Goal: Task Accomplishment & Management: Complete application form

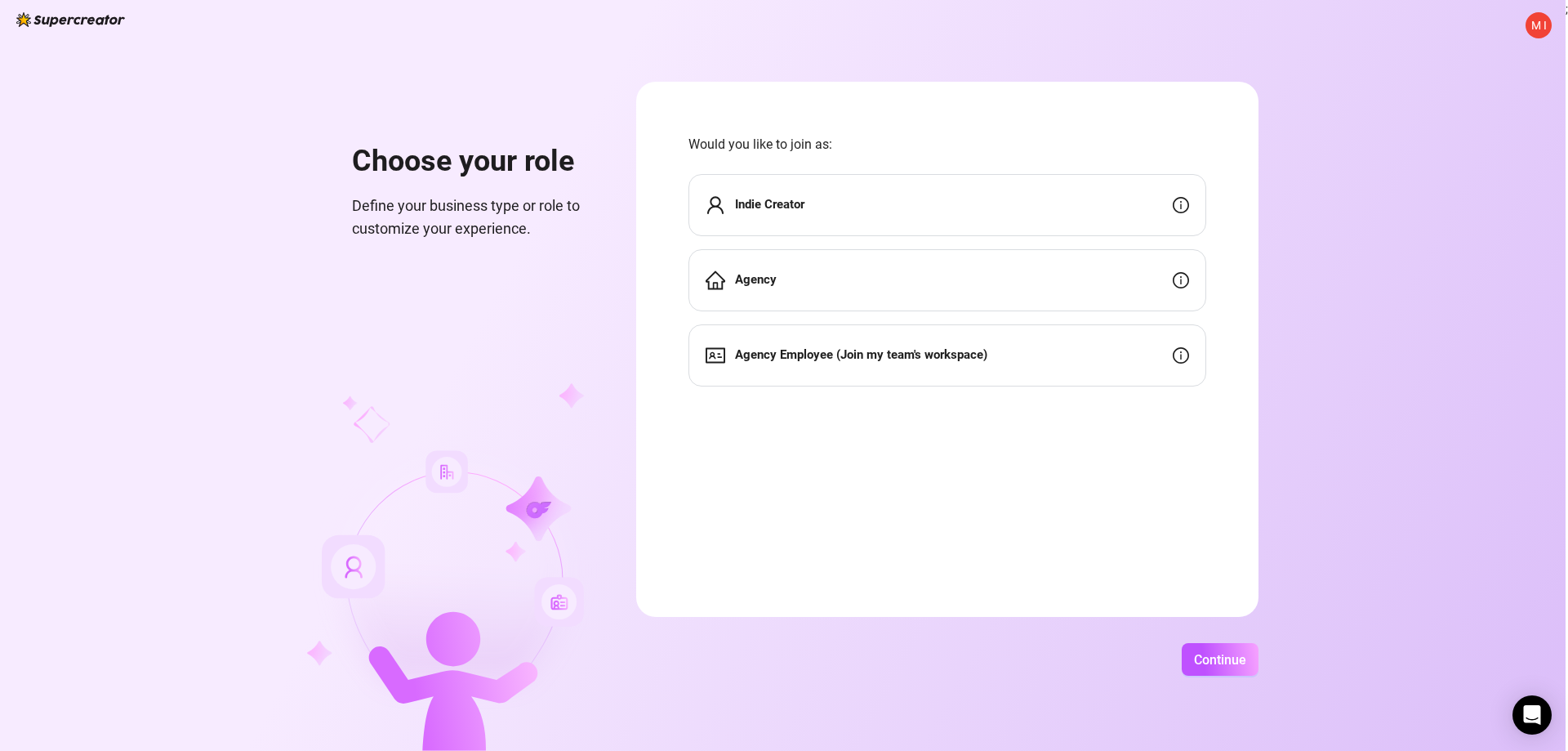
click at [814, 211] on div "Indie Creator" at bounding box center [948, 205] width 518 height 62
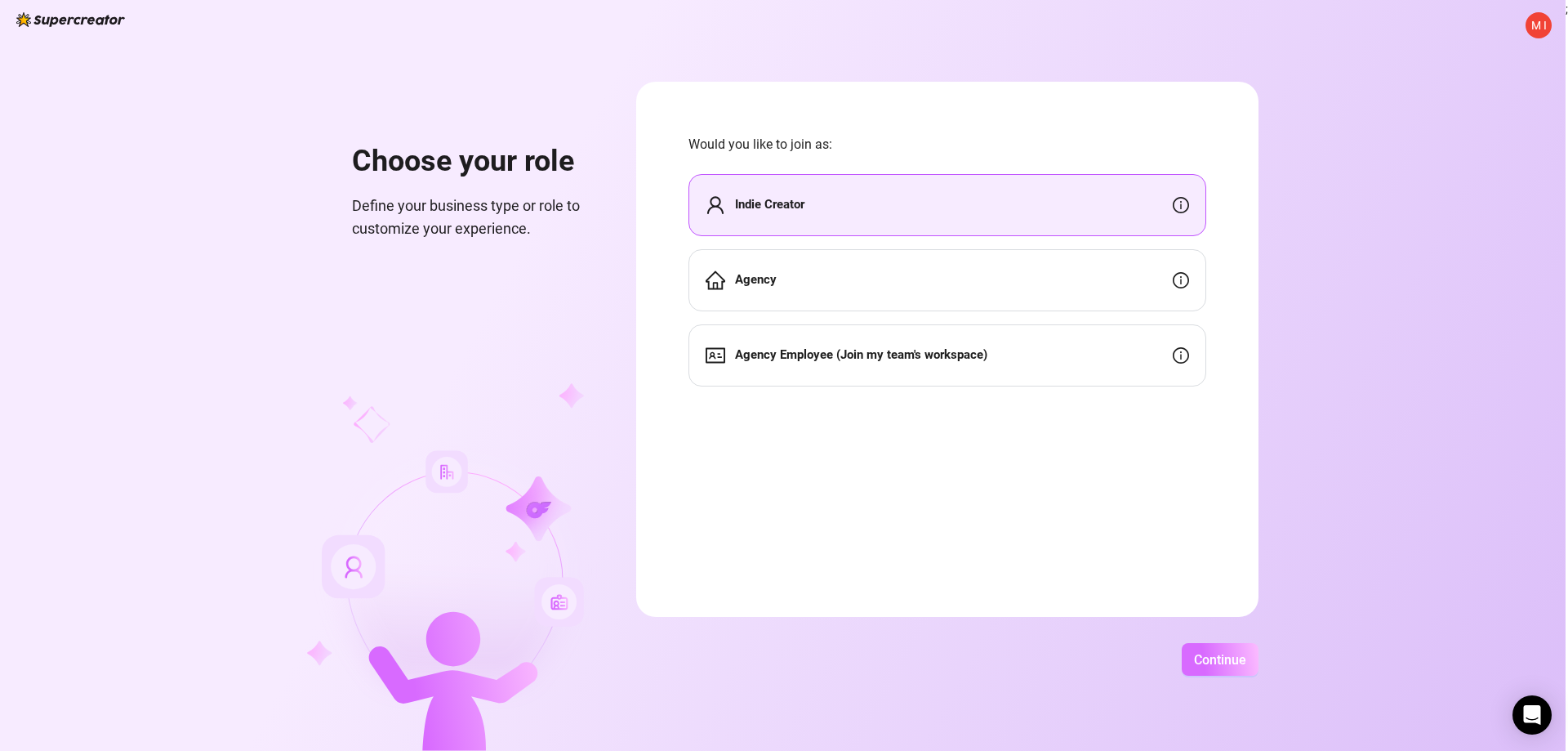
click at [1244, 665] on span "Continue" at bounding box center [1220, 660] width 52 height 15
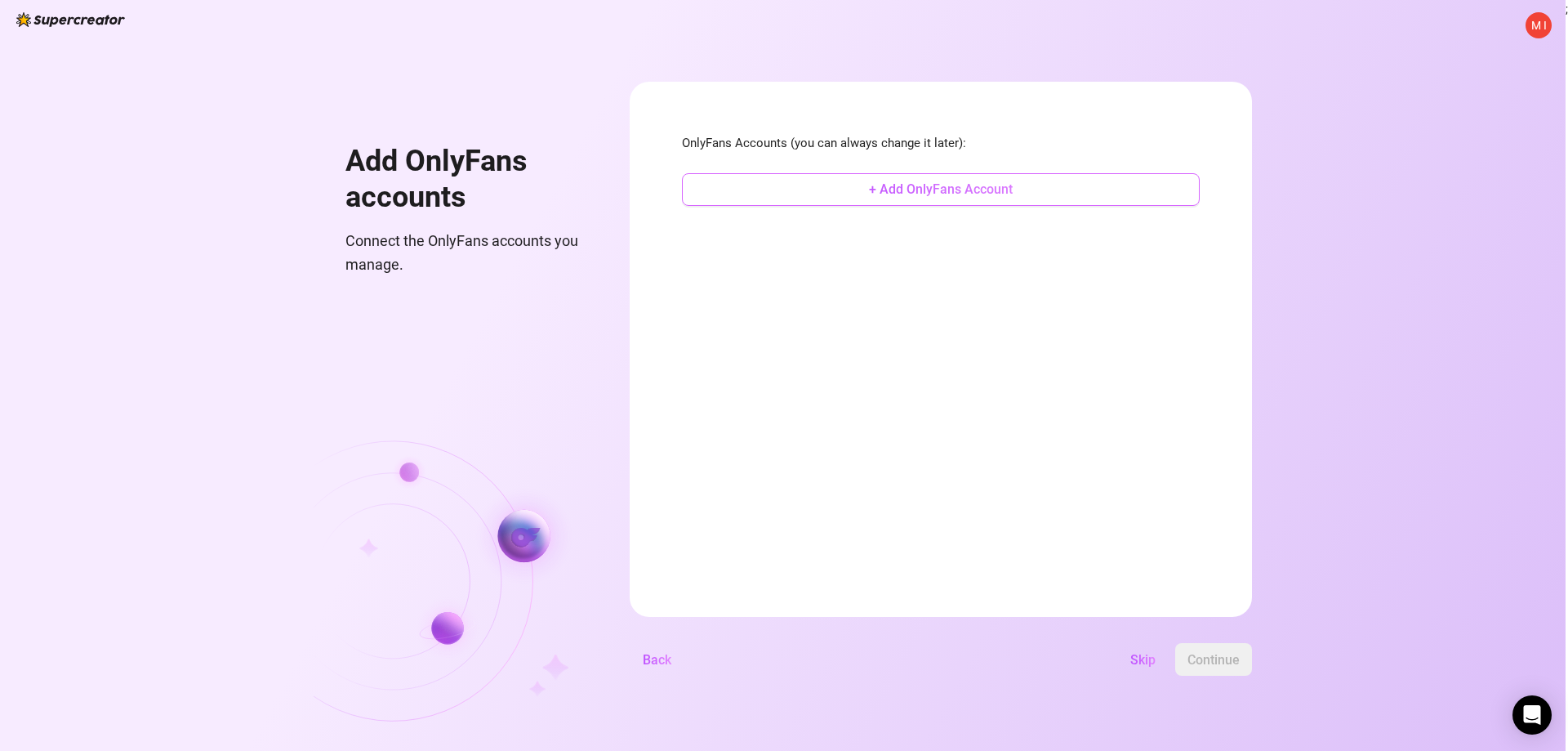
click at [1001, 190] on span "+ Add OnlyFans Account" at bounding box center [941, 189] width 144 height 15
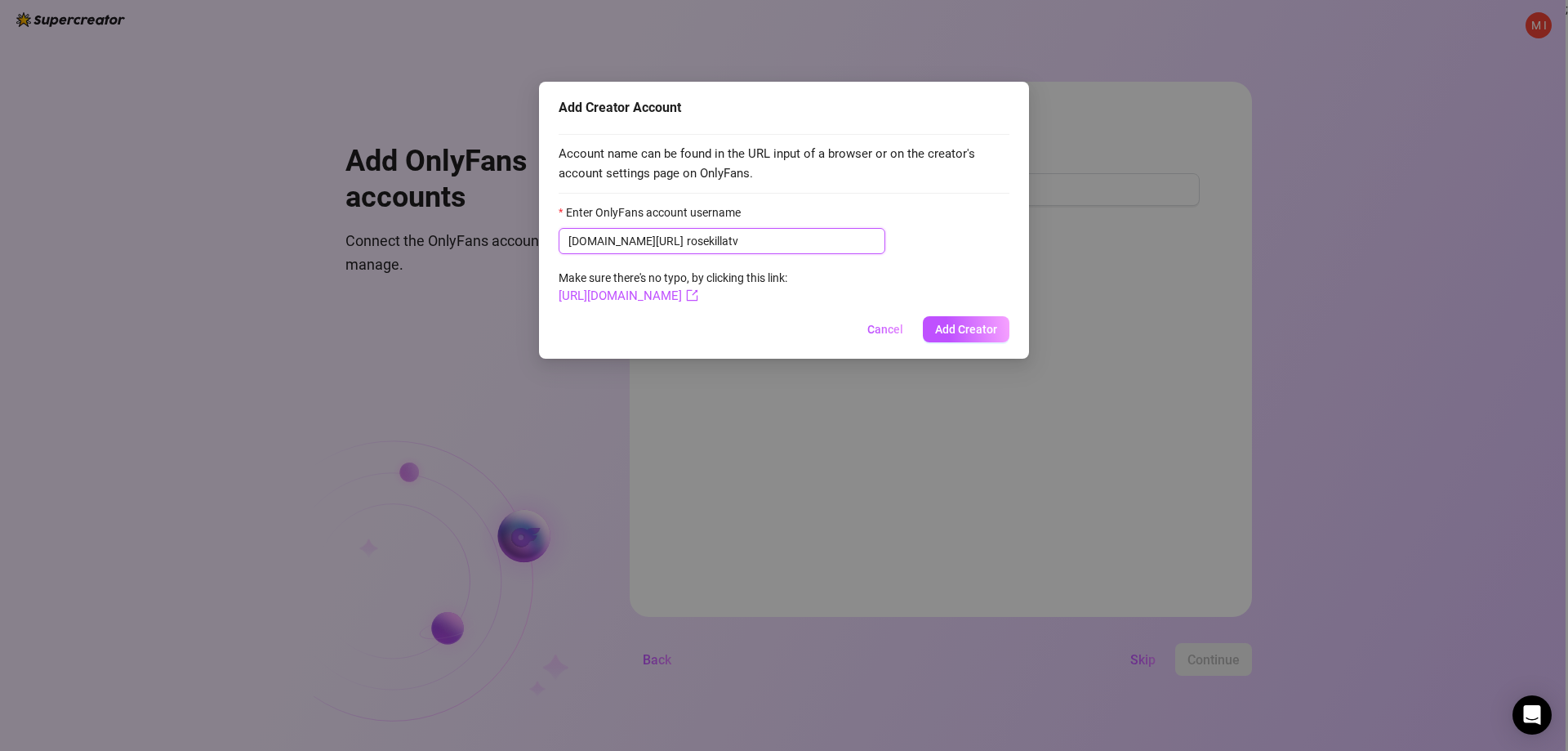
type input "rosekillatv"
click at [680, 296] on link "[URL][DOMAIN_NAME]" at bounding box center [628, 295] width 140 height 14
click at [960, 329] on span "Add Creator" at bounding box center [966, 329] width 62 height 13
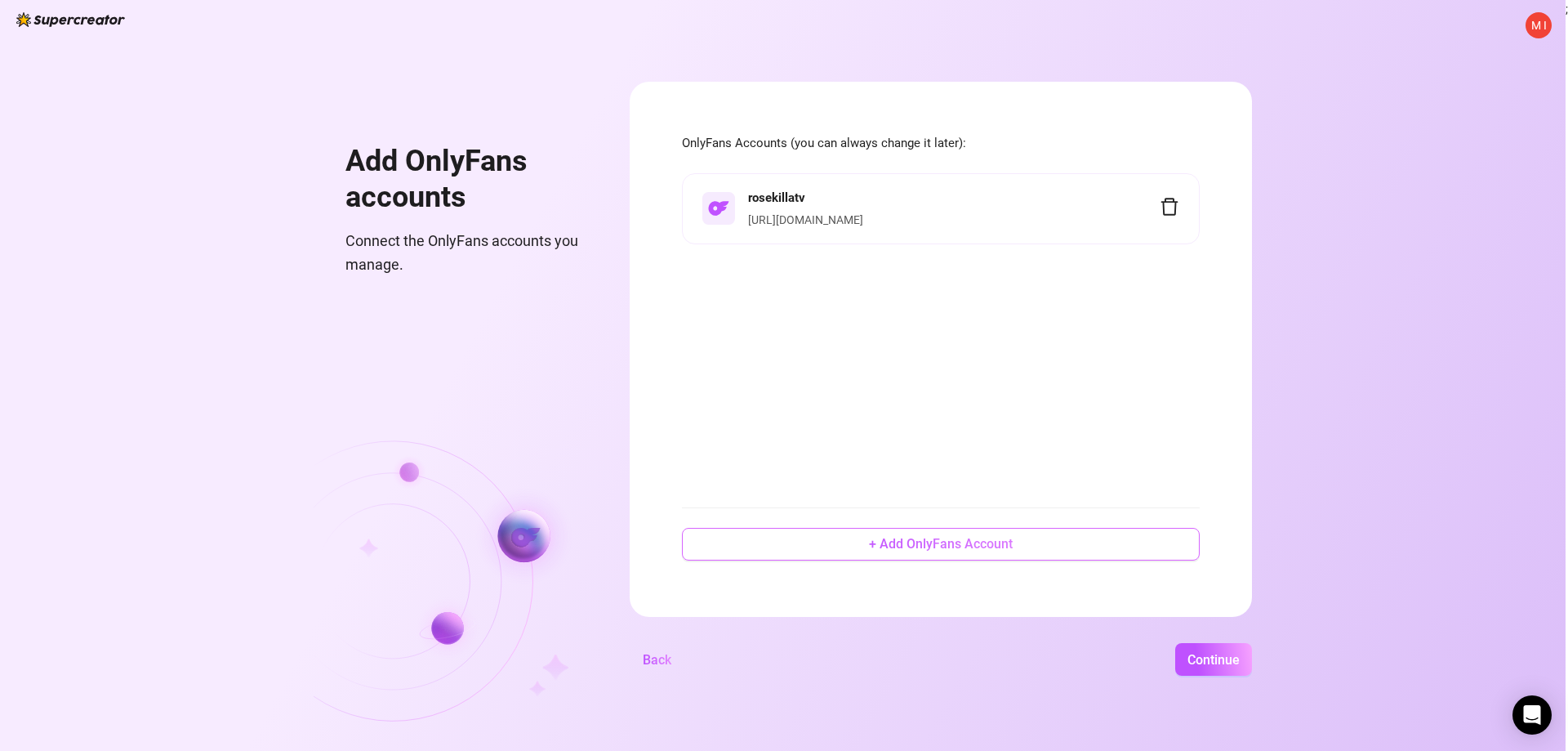
click at [930, 533] on button "+ Add OnlyFans Account" at bounding box center [941, 544] width 518 height 33
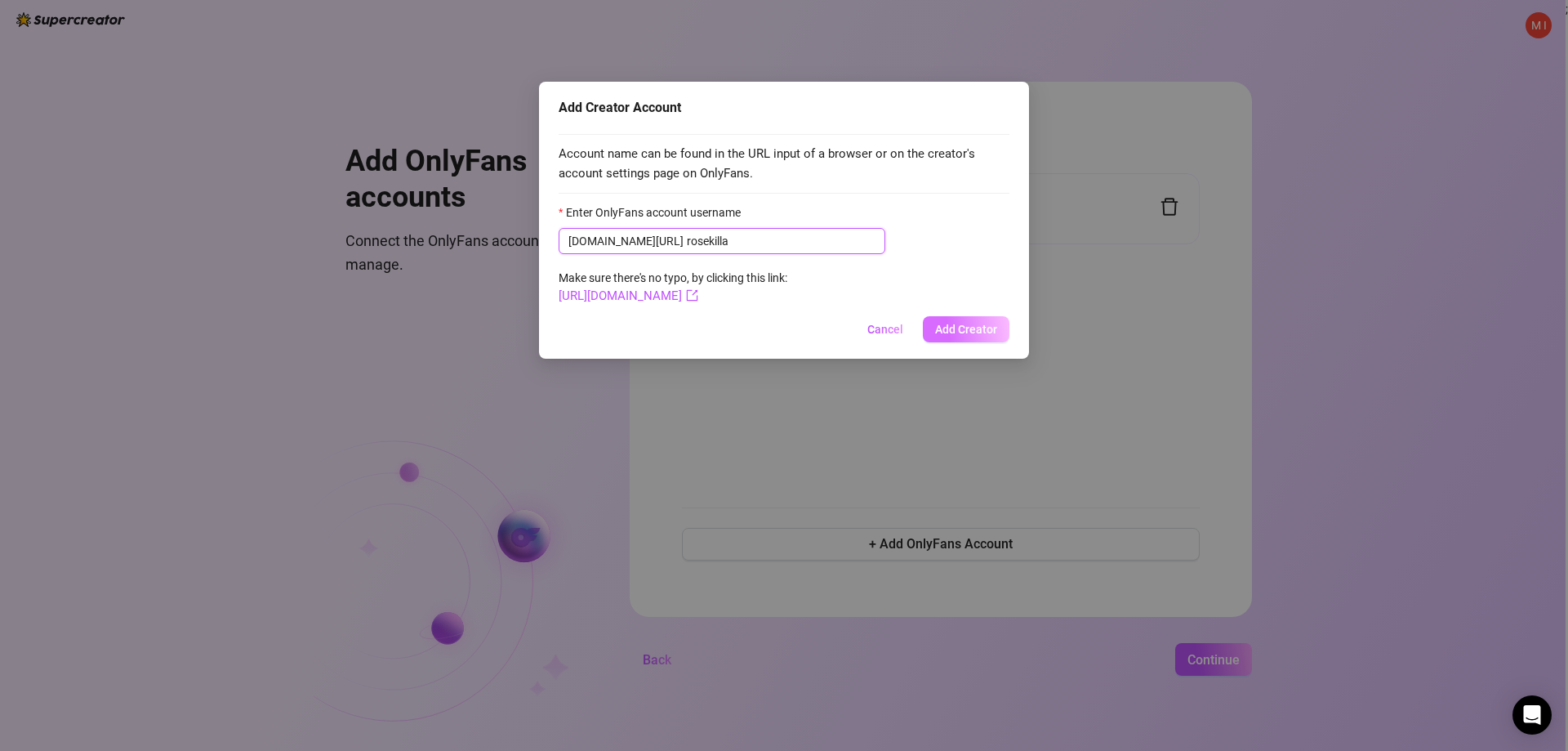
type input "rosekilla"
click at [955, 327] on span "Add Creator" at bounding box center [966, 329] width 62 height 13
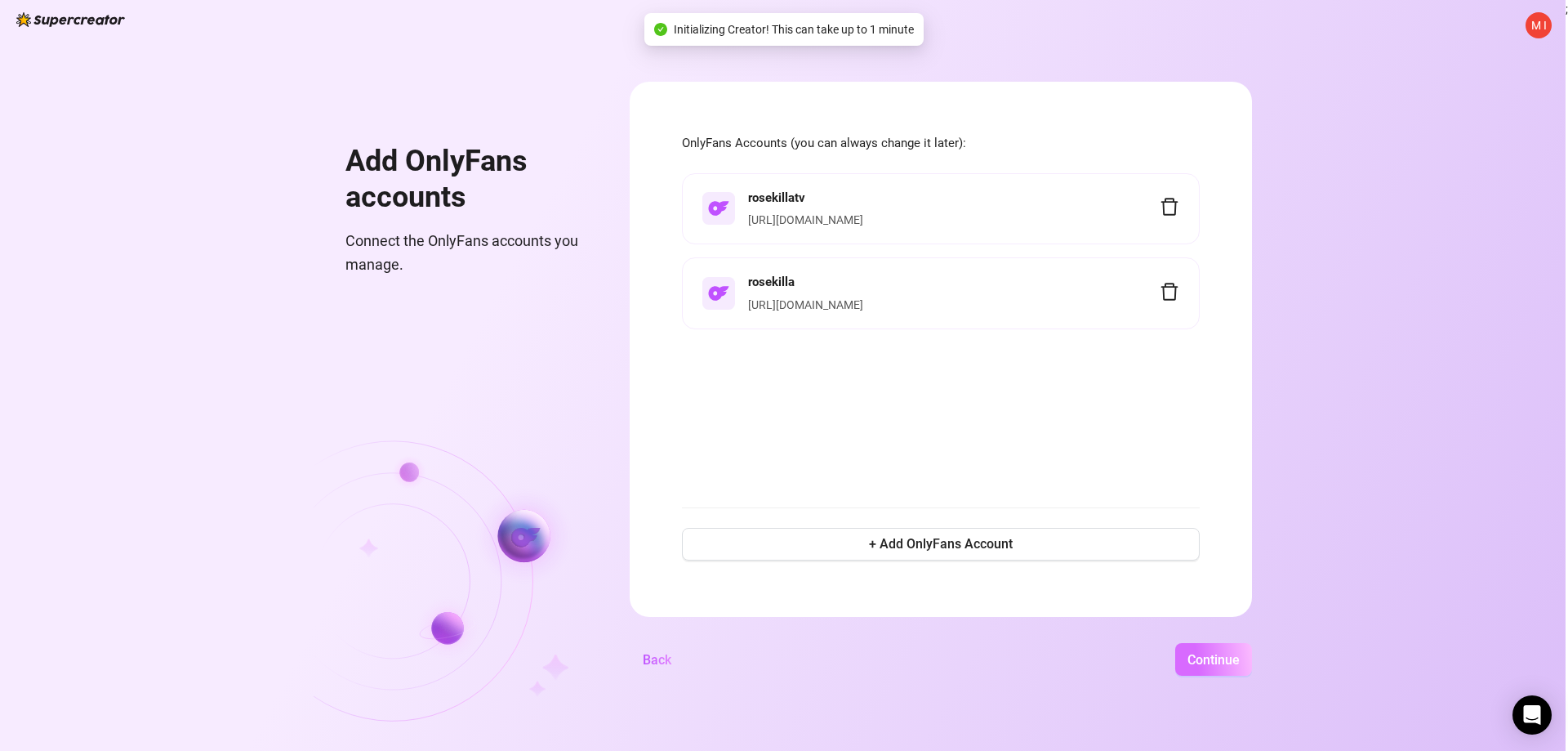
click at [1215, 659] on span "Continue" at bounding box center [1213, 660] width 52 height 15
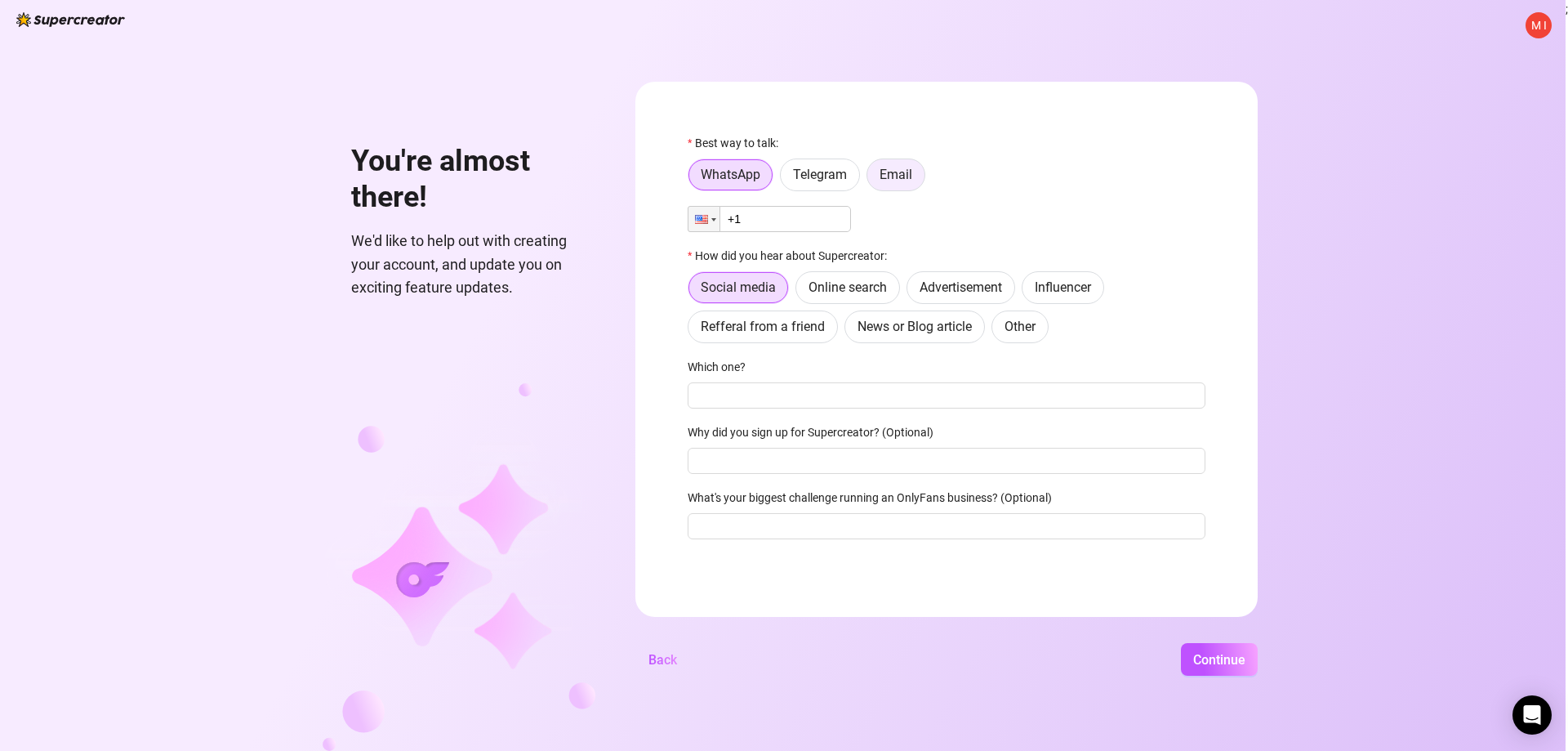
click at [894, 172] on span "Email" at bounding box center [895, 174] width 33 height 15
click at [872, 179] on input "Email" at bounding box center [872, 179] width 0 height 0
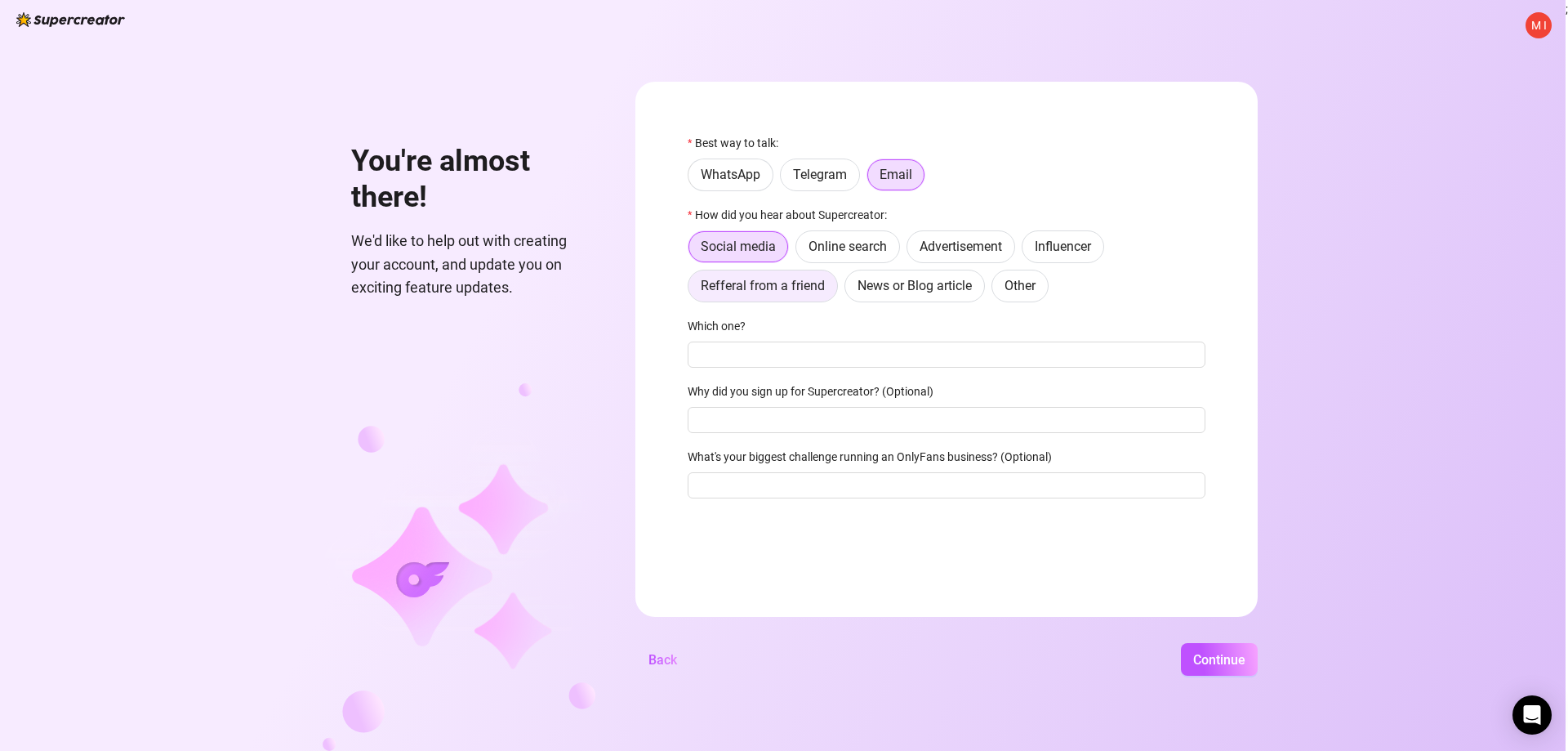
click at [756, 293] on span "Refferal from a friend" at bounding box center [762, 285] width 124 height 15
click at [692, 290] on input "Refferal from a friend" at bounding box center [692, 290] width 0 height 0
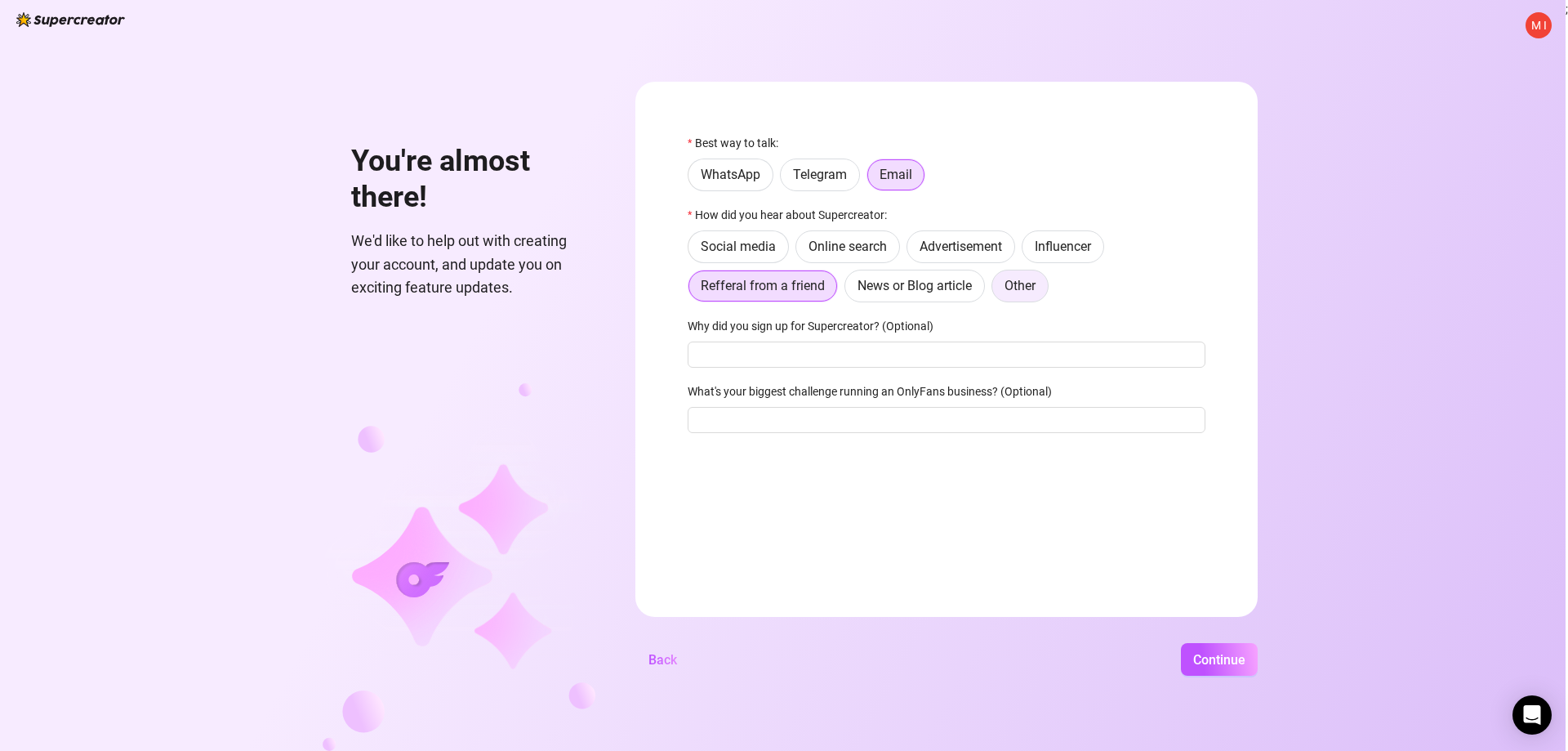
click at [1000, 287] on label "Other" at bounding box center [1021, 285] width 58 height 33
click at [996, 290] on input "Other" at bounding box center [996, 290] width 0 height 0
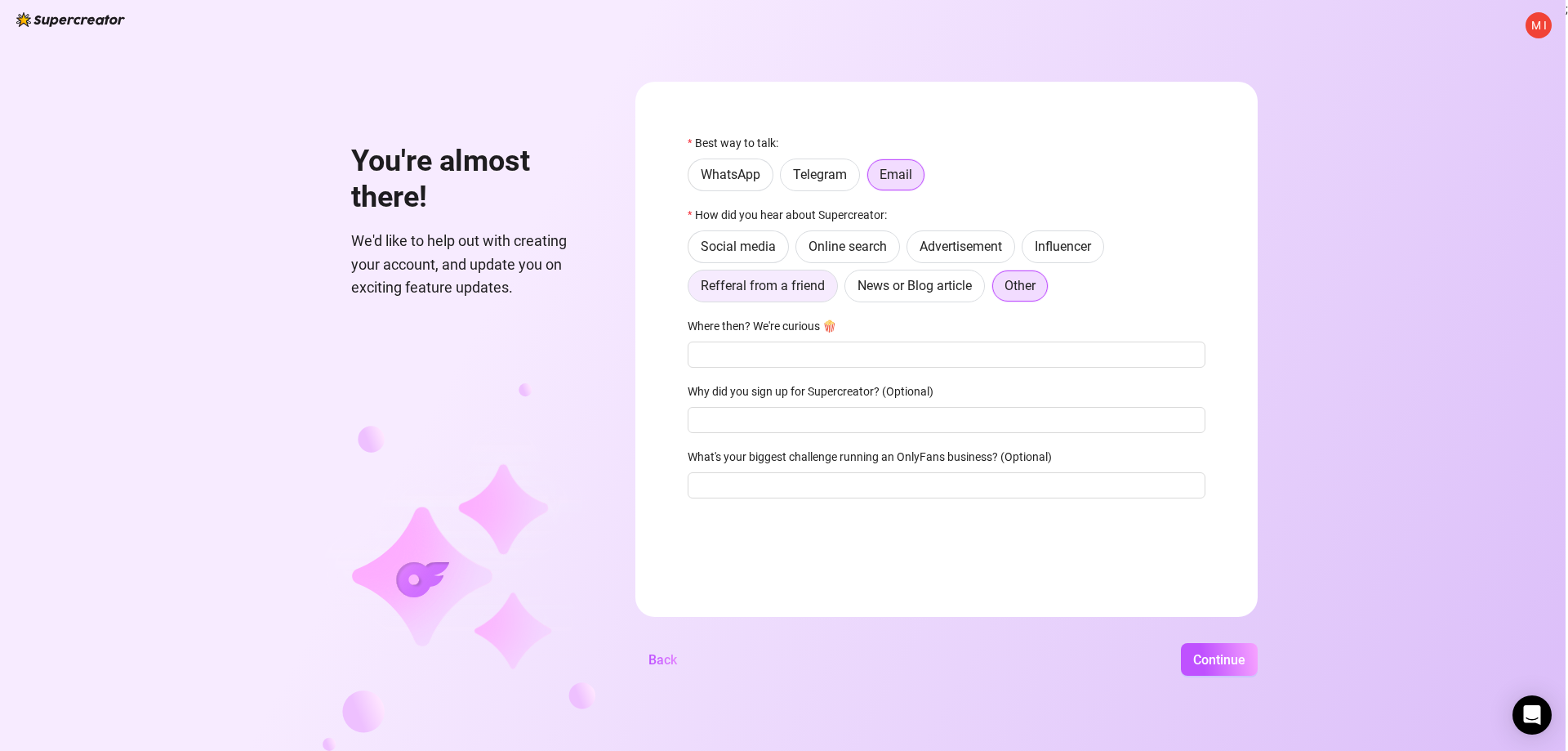
click at [799, 284] on span "Refferal from a friend" at bounding box center [762, 285] width 124 height 15
click at [692, 290] on input "Refferal from a friend" at bounding box center [692, 290] width 0 height 0
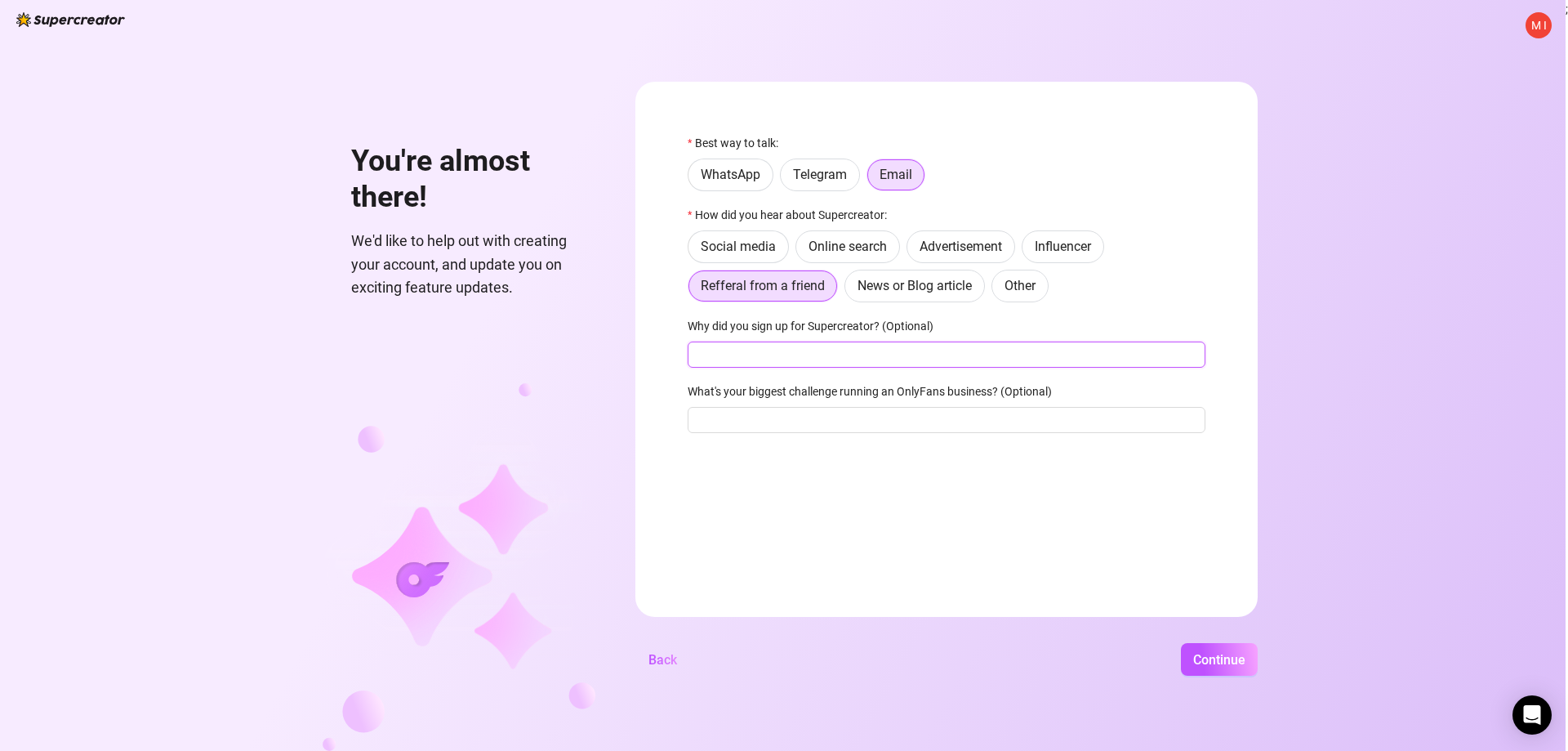
click at [842, 354] on input "Why did you sign up for Supercreator? (Optional)" at bounding box center [947, 354] width 518 height 26
click at [1034, 289] on span "Other" at bounding box center [1020, 285] width 31 height 15
click at [996, 290] on input "Other" at bounding box center [996, 290] width 0 height 0
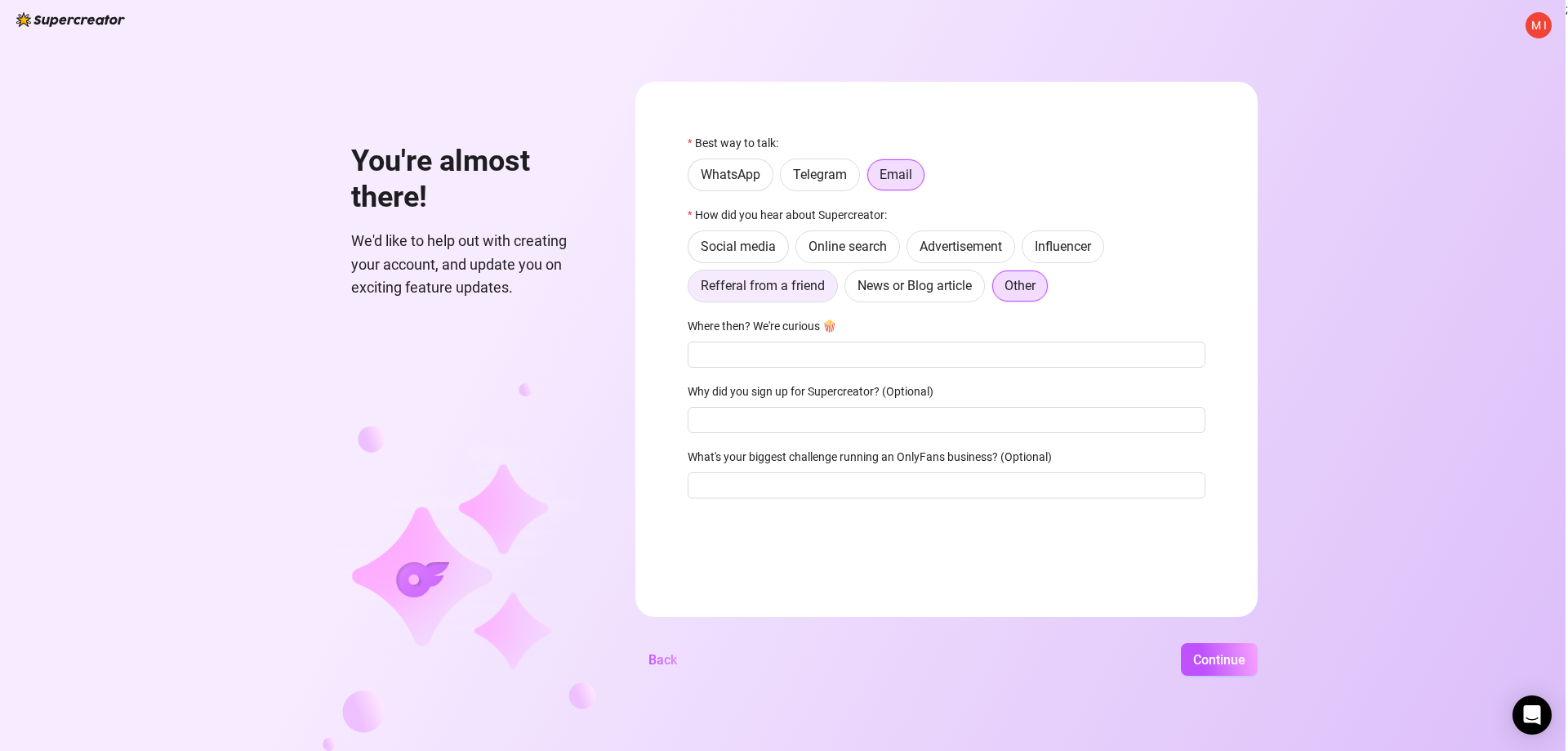
click at [767, 291] on span "Refferal from a friend" at bounding box center [762, 285] width 124 height 15
click at [692, 290] on input "Refferal from a friend" at bounding box center [692, 290] width 0 height 0
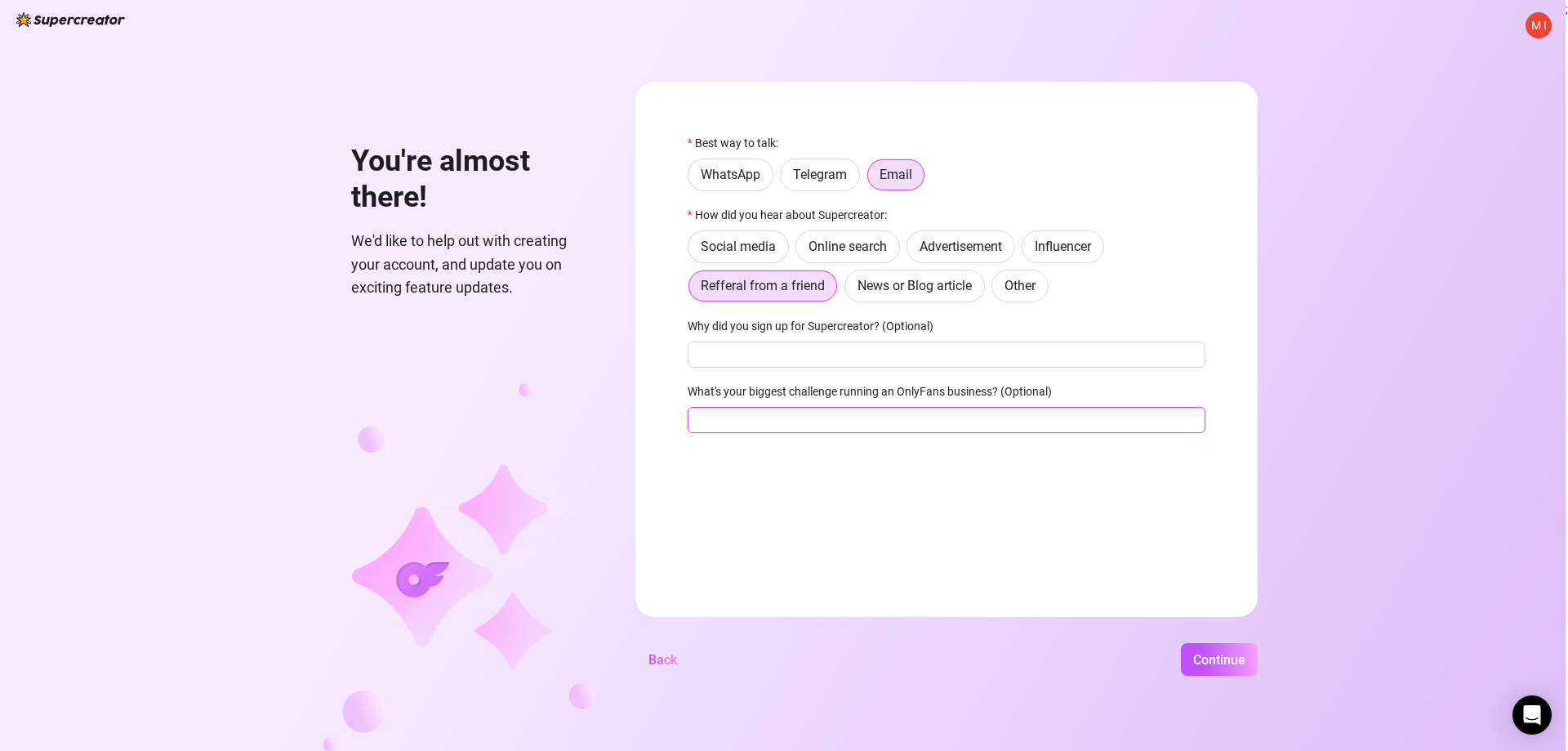
click at [847, 427] on input "What's your biggest challenge running an OnlyFans business? (Optional)" at bounding box center [947, 420] width 518 height 26
type input "Consistency, Marketing"
click at [1228, 664] on span "Continue" at bounding box center [1219, 660] width 52 height 15
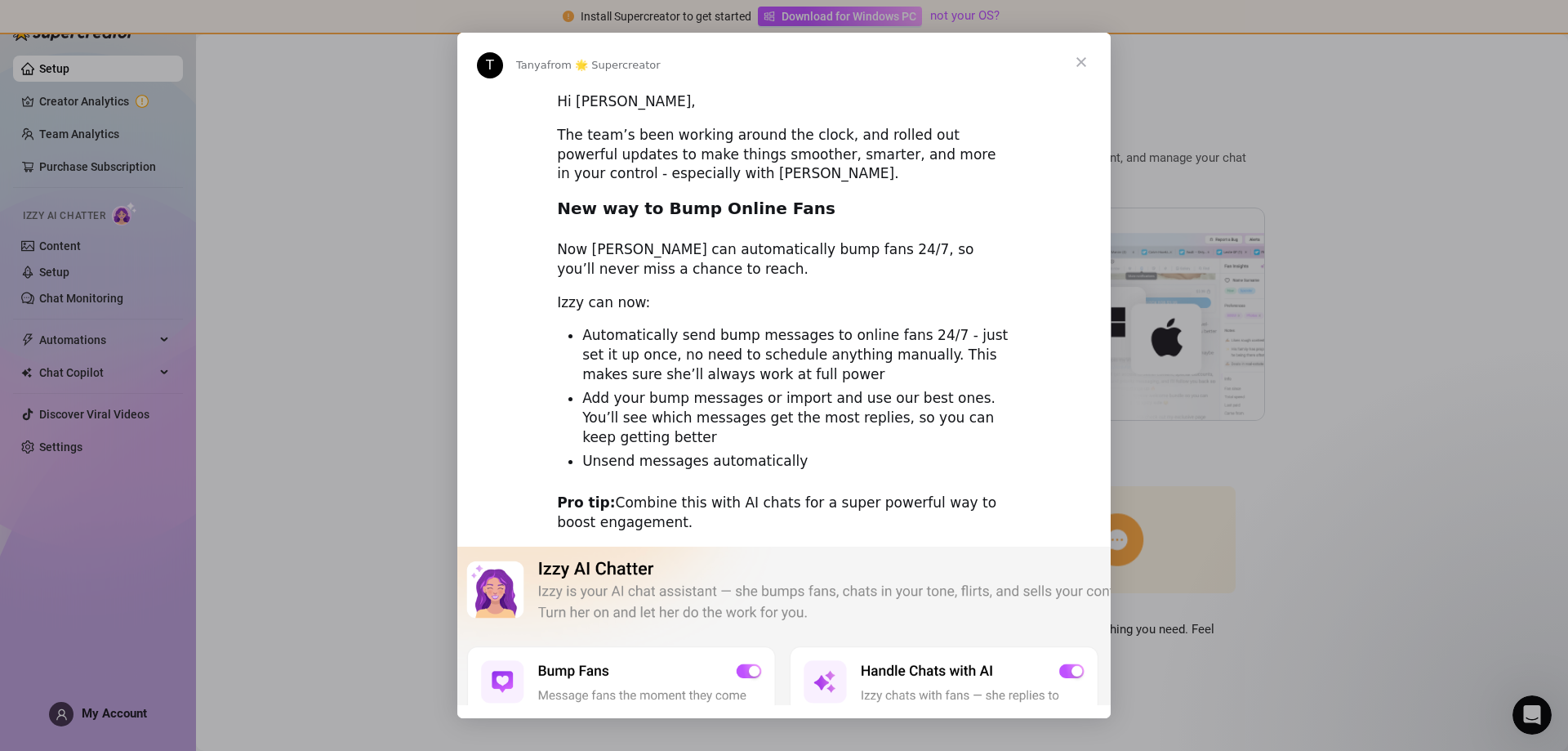
click at [1082, 58] on span "Close" at bounding box center [1081, 62] width 58 height 58
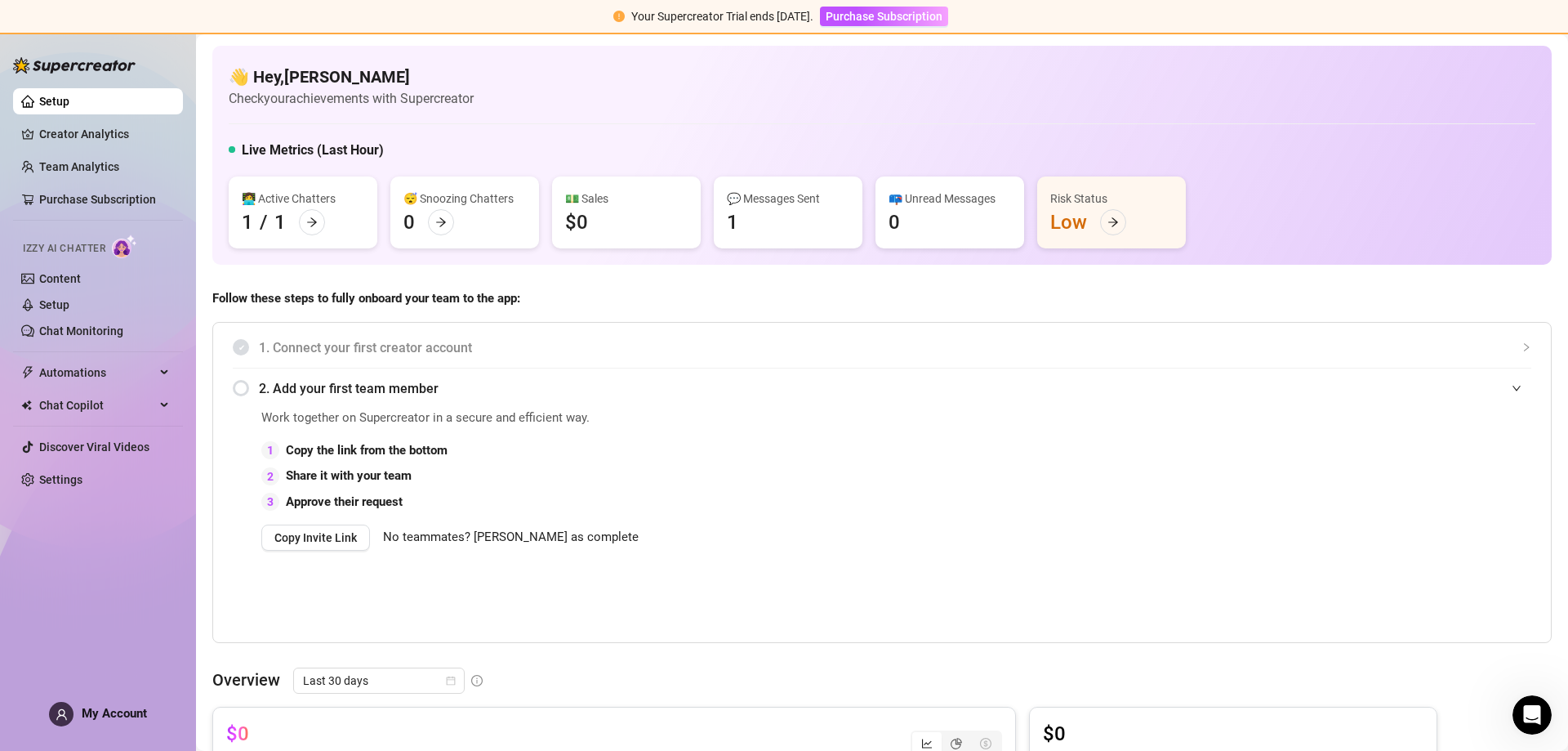
click at [1101, 206] on div "Risk Status" at bounding box center [1111, 198] width 123 height 18
click at [1124, 220] on div at bounding box center [1113, 222] width 26 height 26
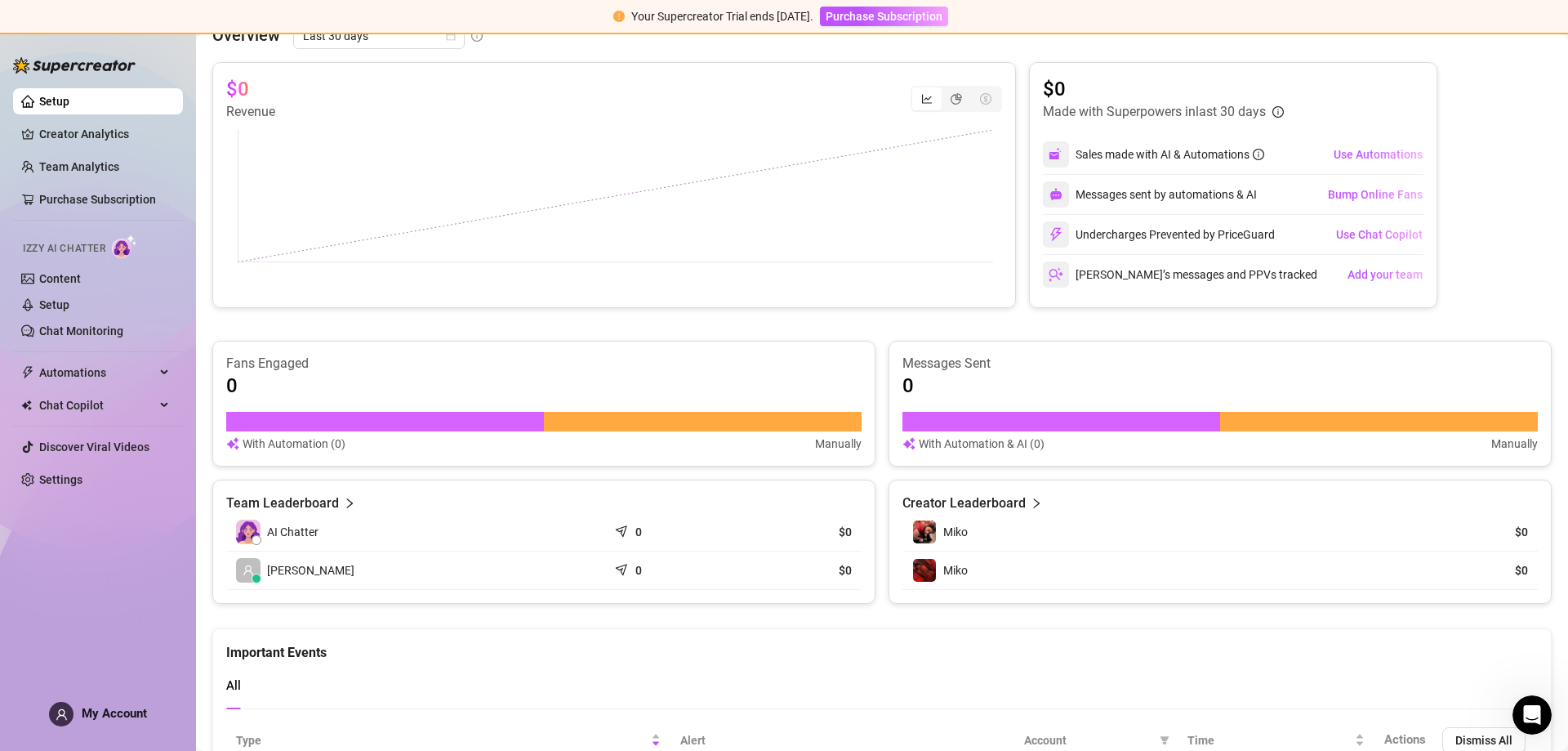
scroll to position [433, 0]
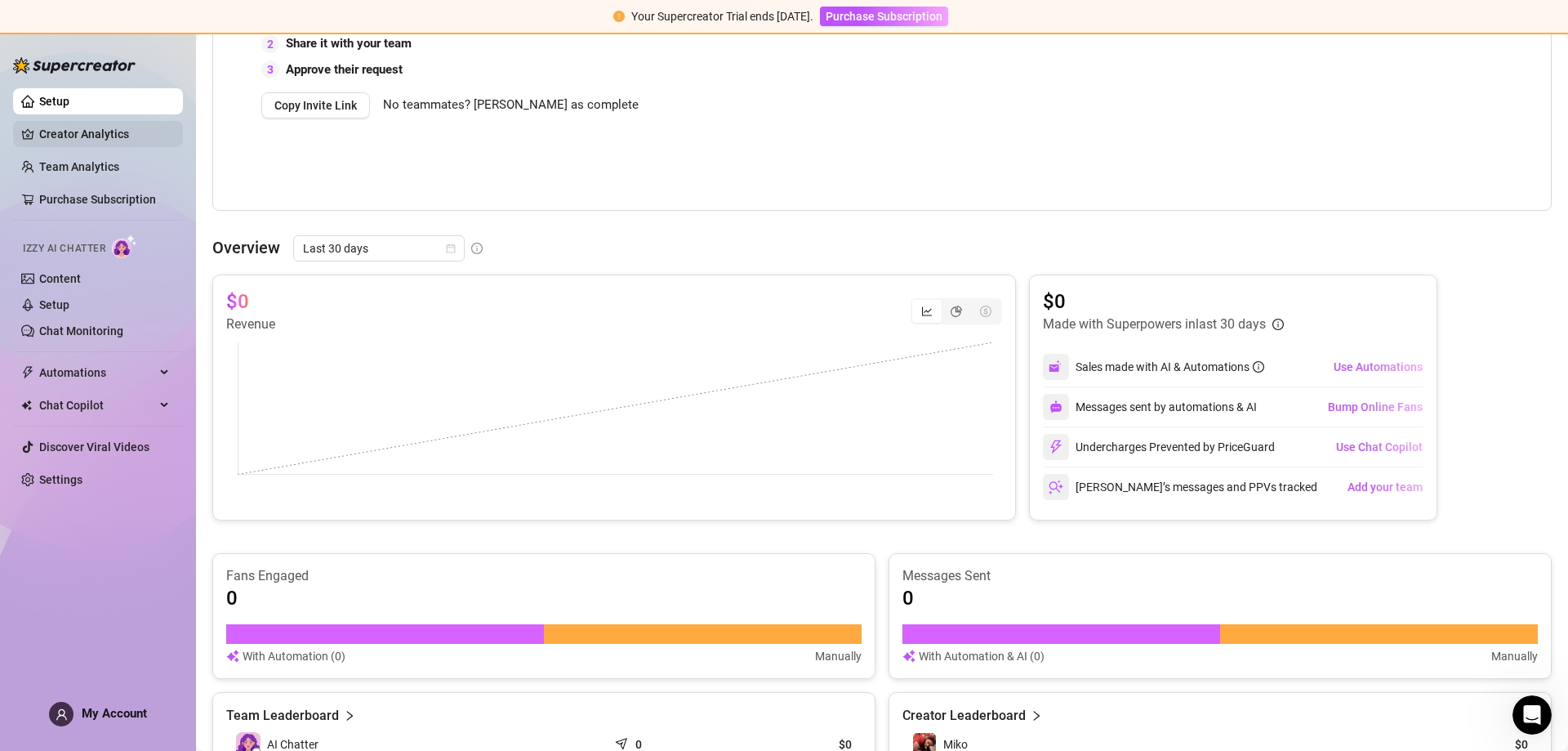
click at [97, 130] on link "Creator Analytics" at bounding box center [104, 134] width 130 height 26
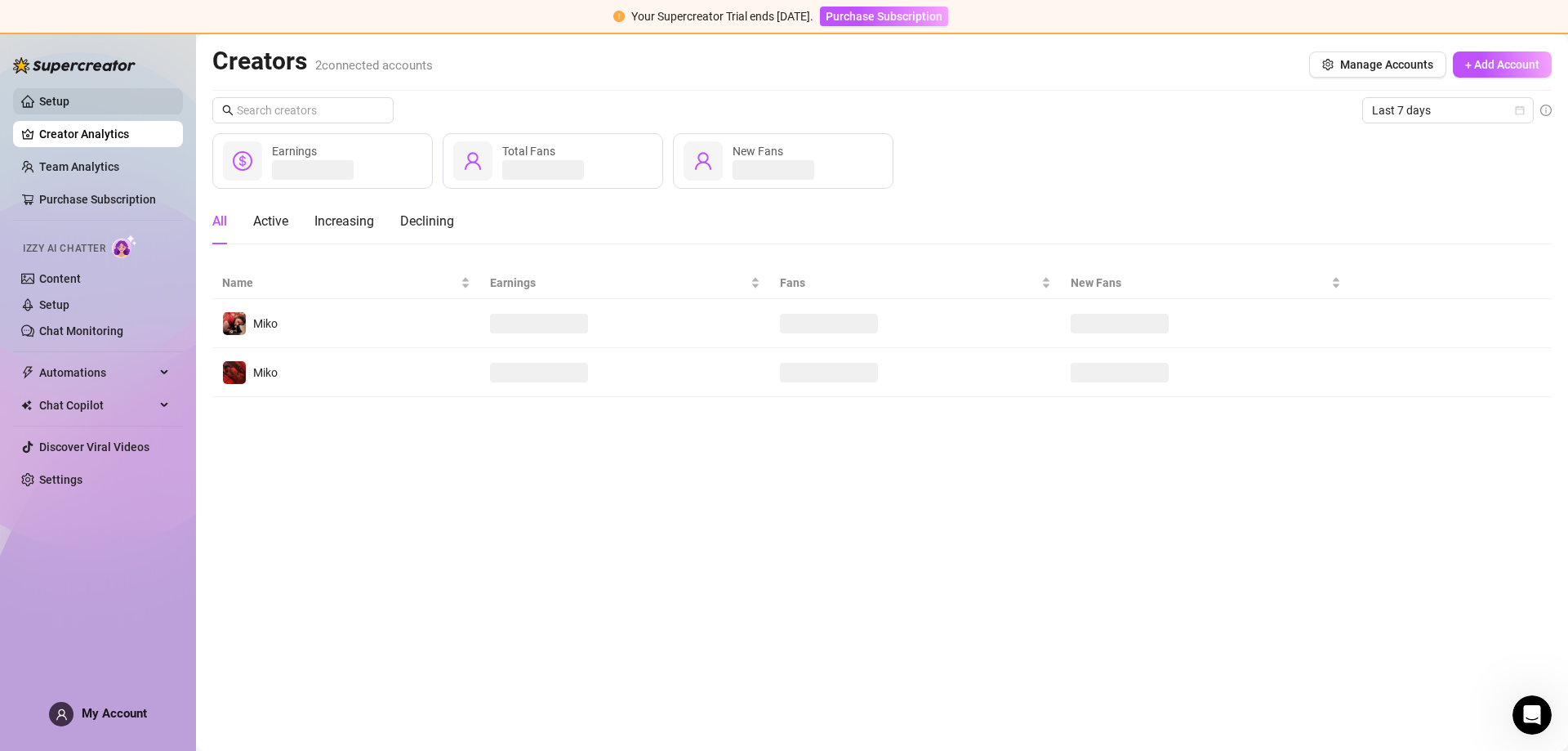
click at [69, 97] on link "Setup" at bounding box center [54, 101] width 30 height 13
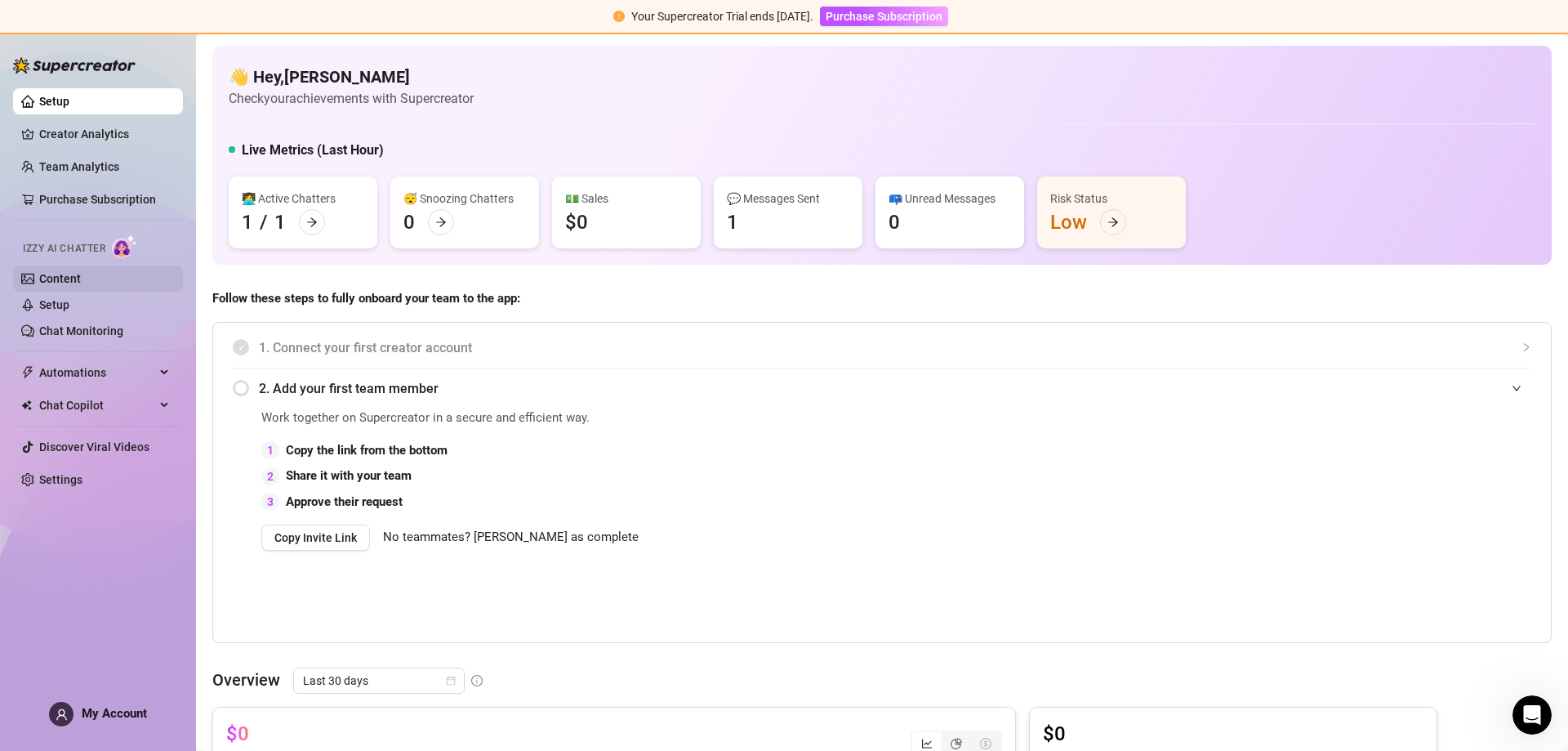
click at [81, 284] on link "Content" at bounding box center [59, 278] width 41 height 13
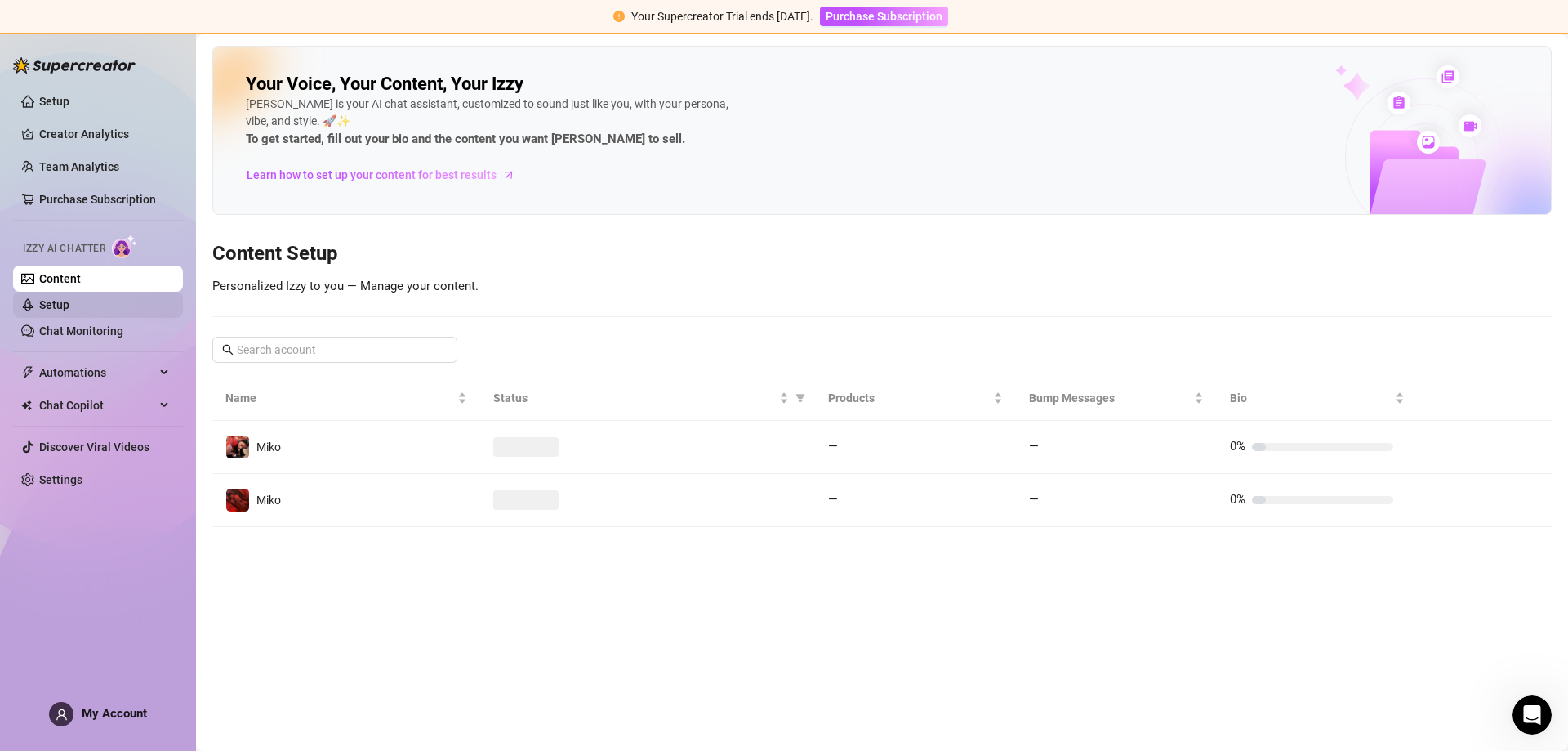
click at [69, 305] on link "Setup" at bounding box center [54, 304] width 30 height 13
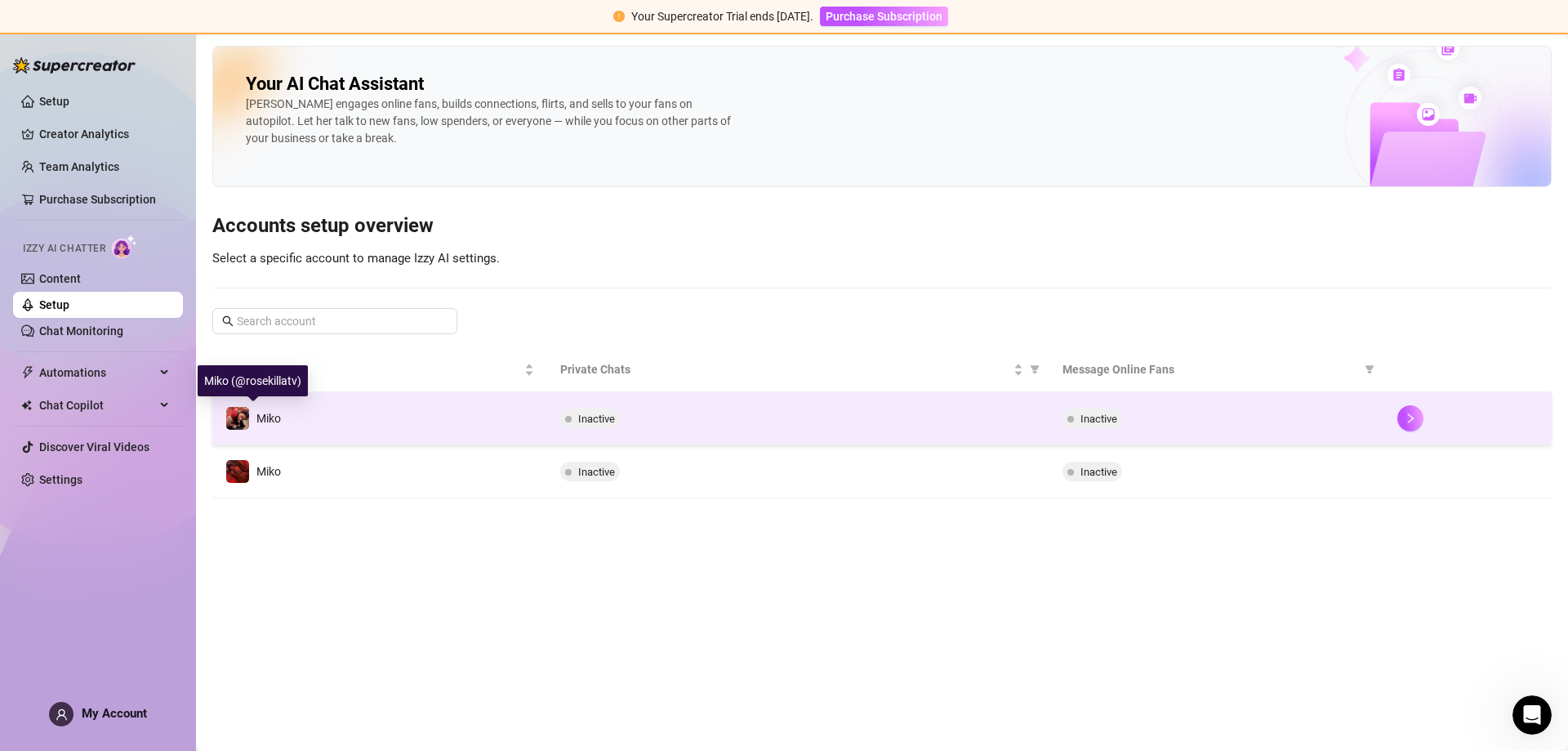
click at [266, 411] on span "Miko" at bounding box center [268, 417] width 25 height 13
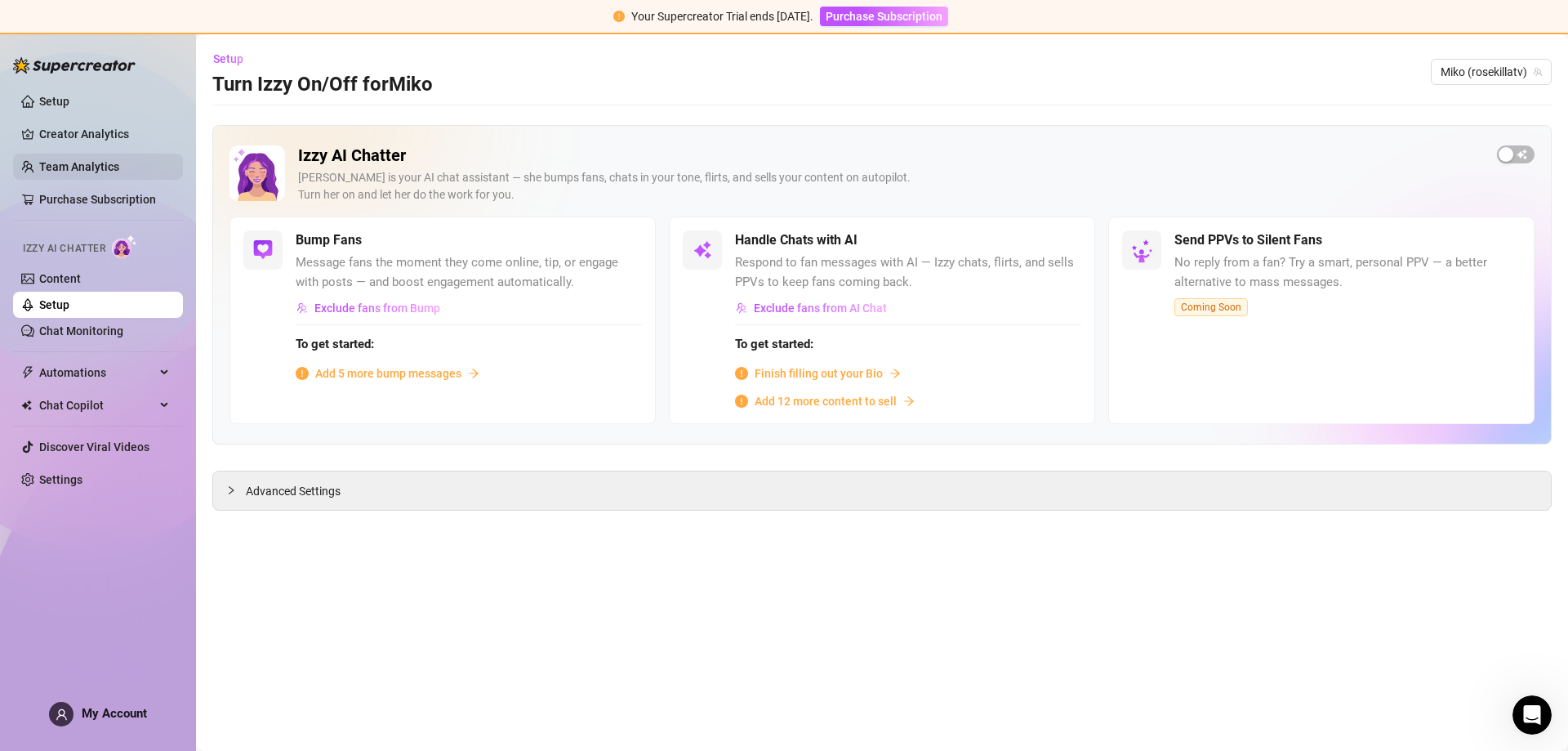
click at [119, 162] on link "Team Analytics" at bounding box center [79, 166] width 80 height 13
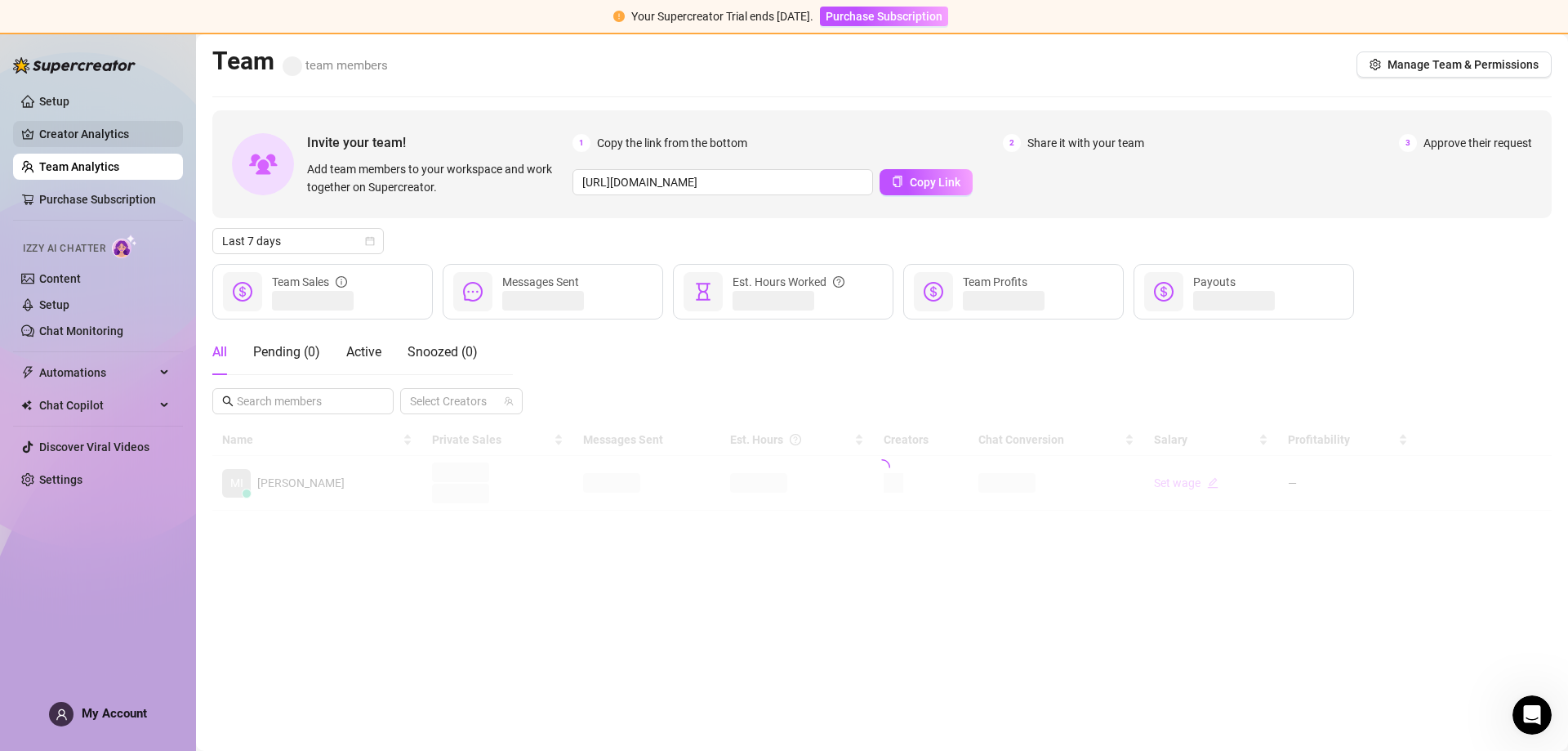
click at [131, 129] on link "Creator Analytics" at bounding box center [104, 134] width 130 height 26
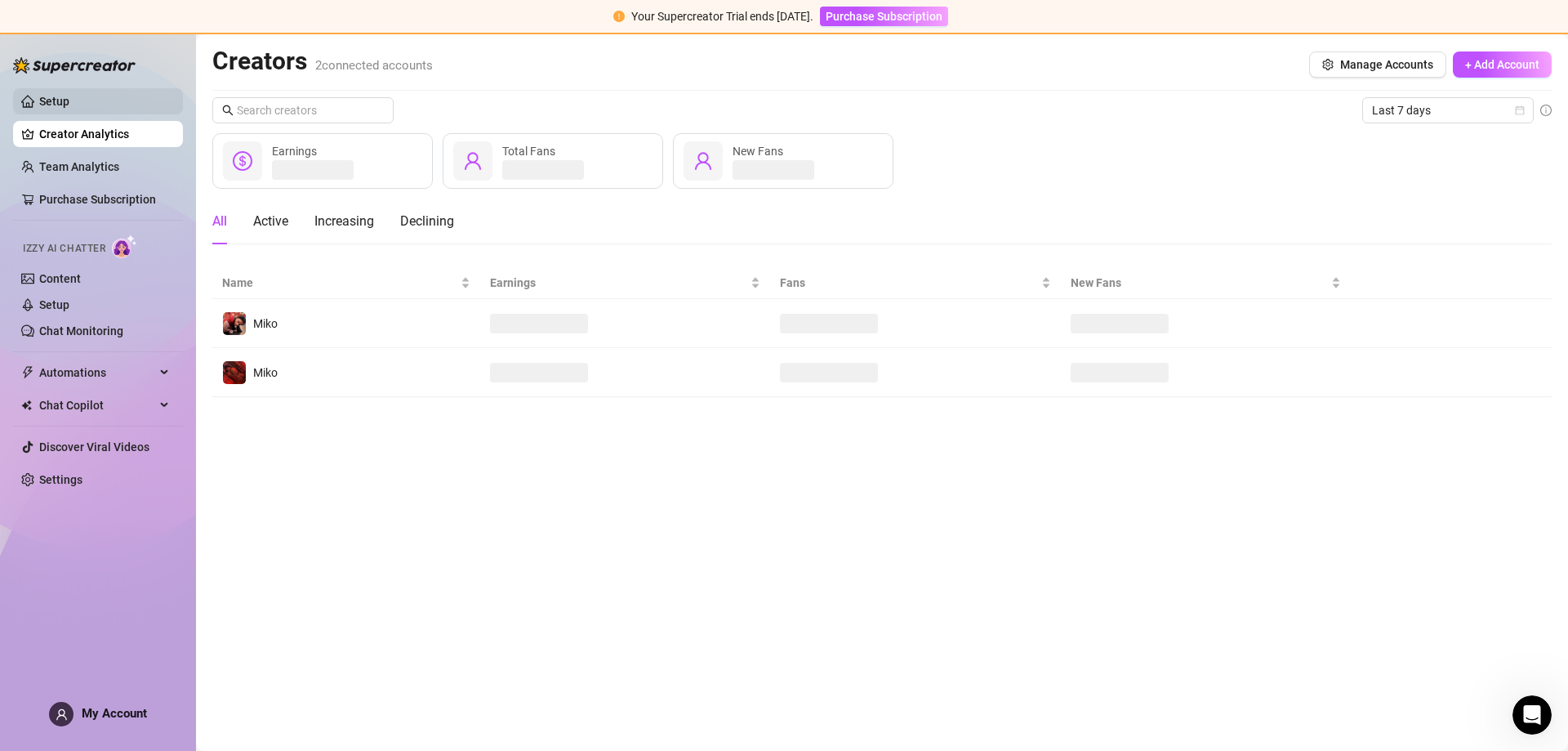
click at [69, 105] on link "Setup" at bounding box center [54, 101] width 30 height 13
